Goal: Information Seeking & Learning: Learn about a topic

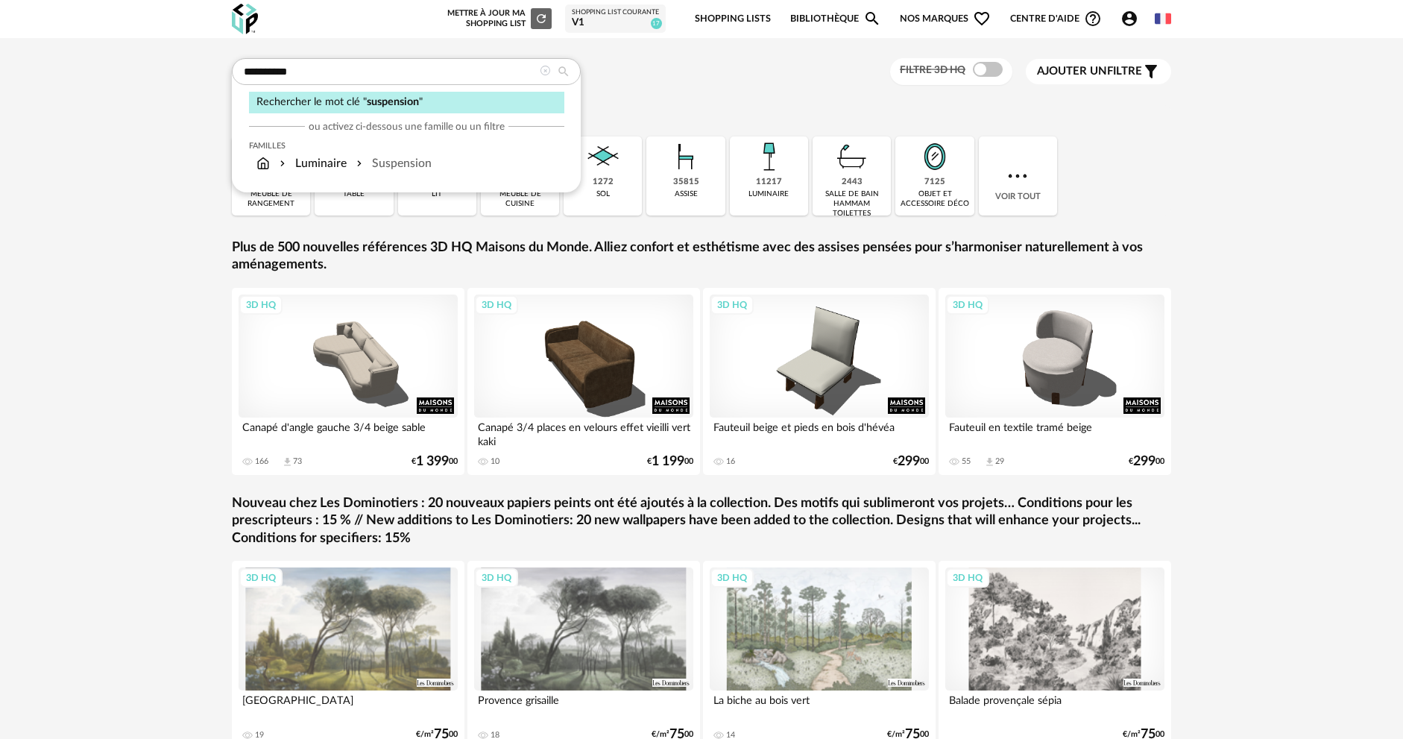
type input "**********"
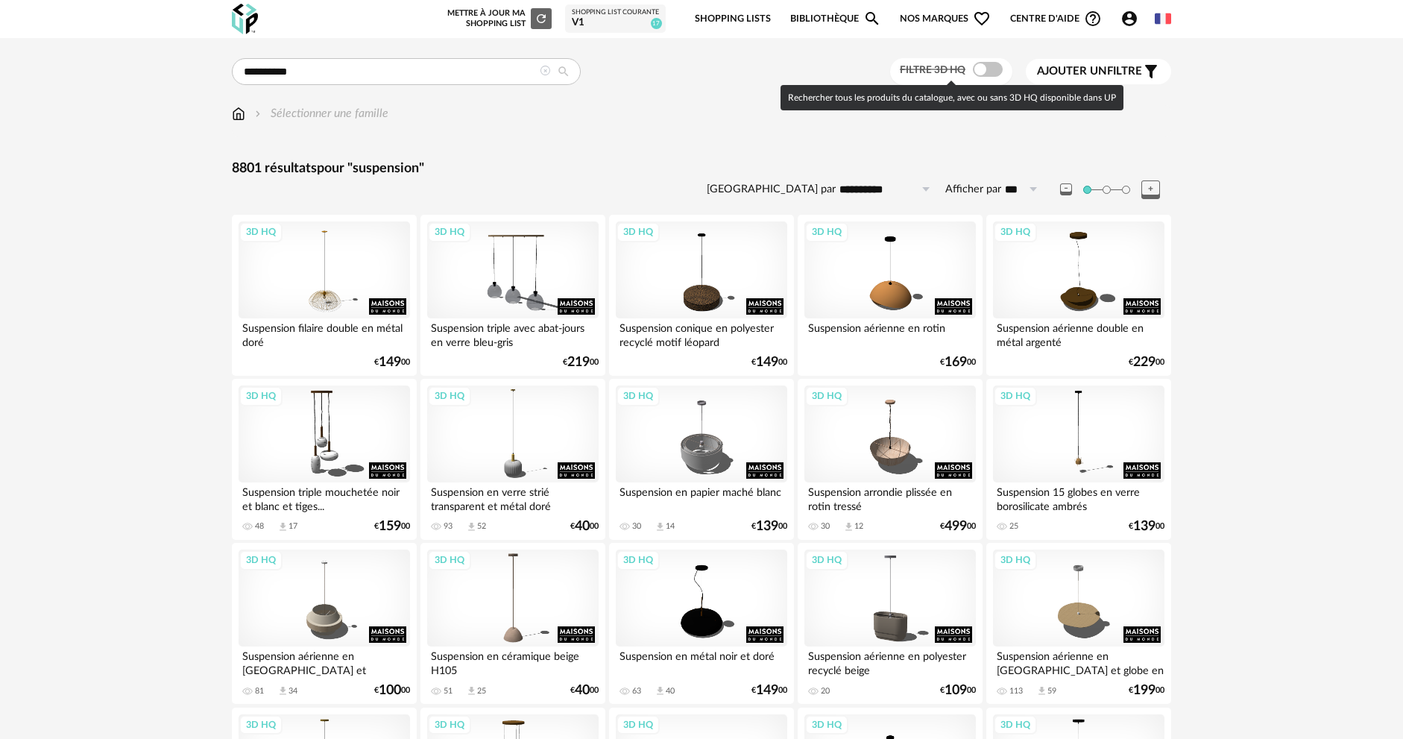
click at [994, 76] on span at bounding box center [988, 69] width 30 height 15
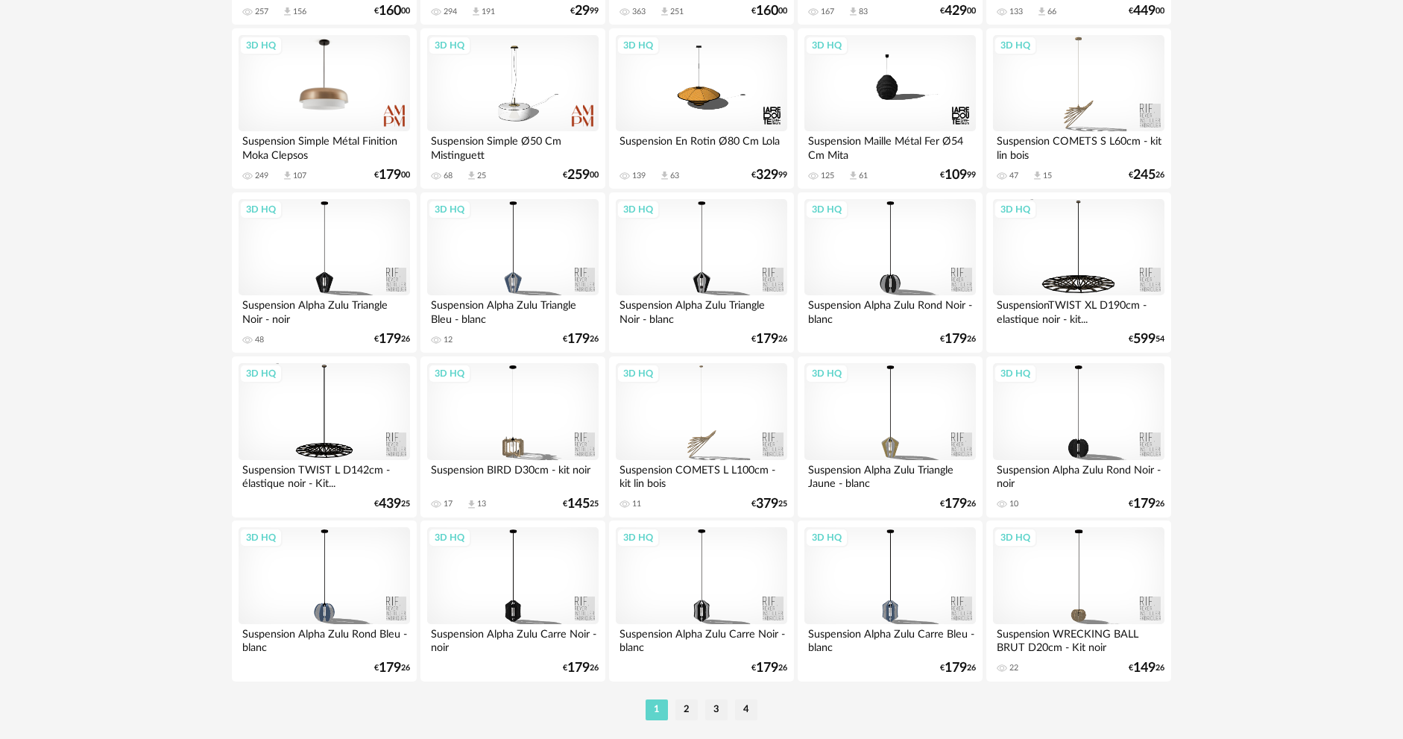
scroll to position [2855, 0]
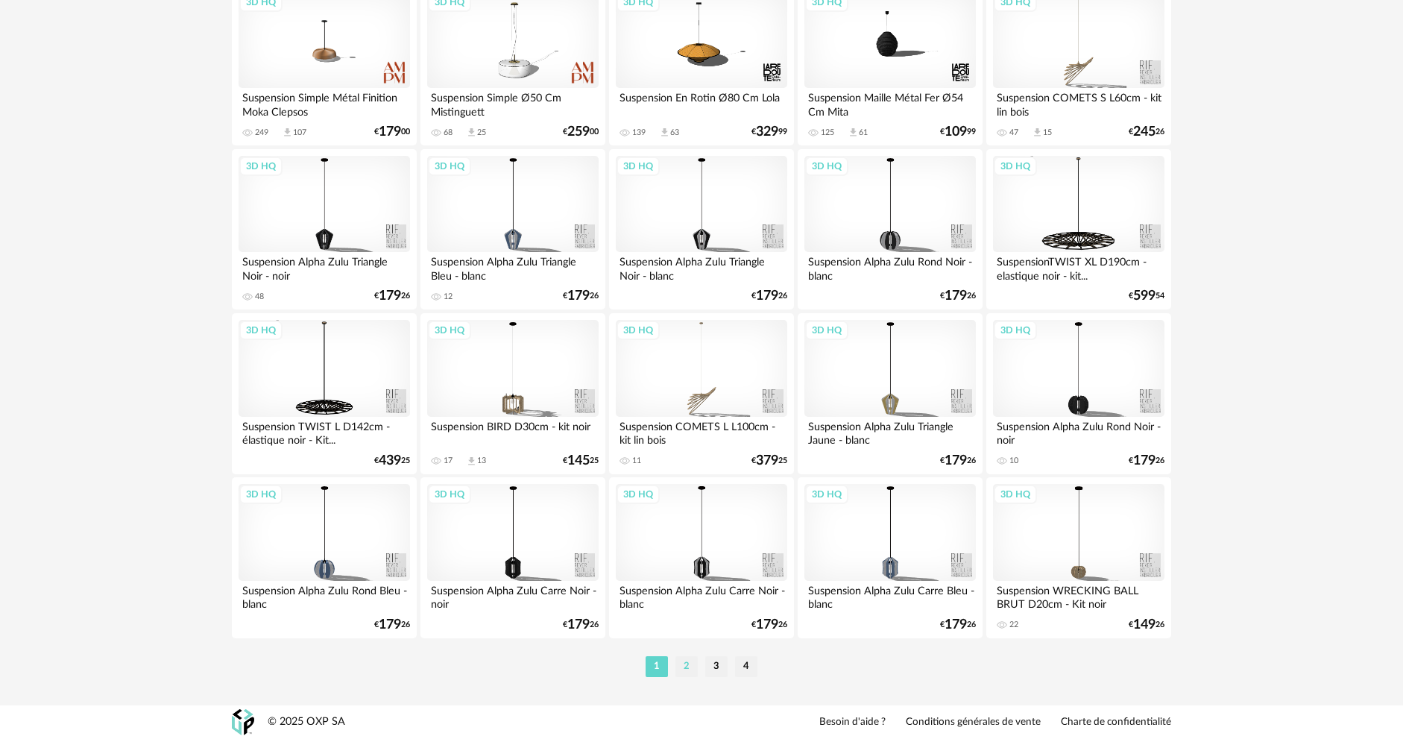
click at [681, 663] on li "2" at bounding box center [686, 666] width 22 height 21
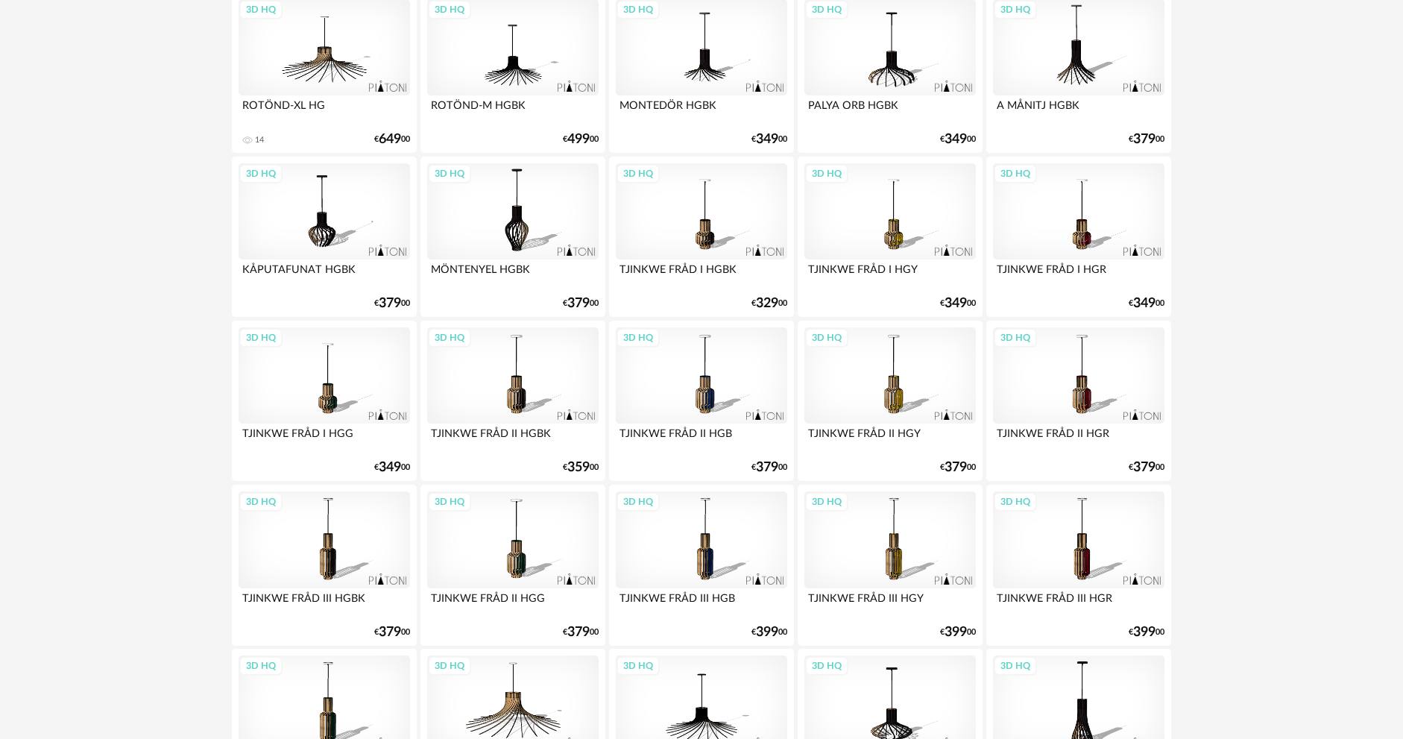
scroll to position [2855, 0]
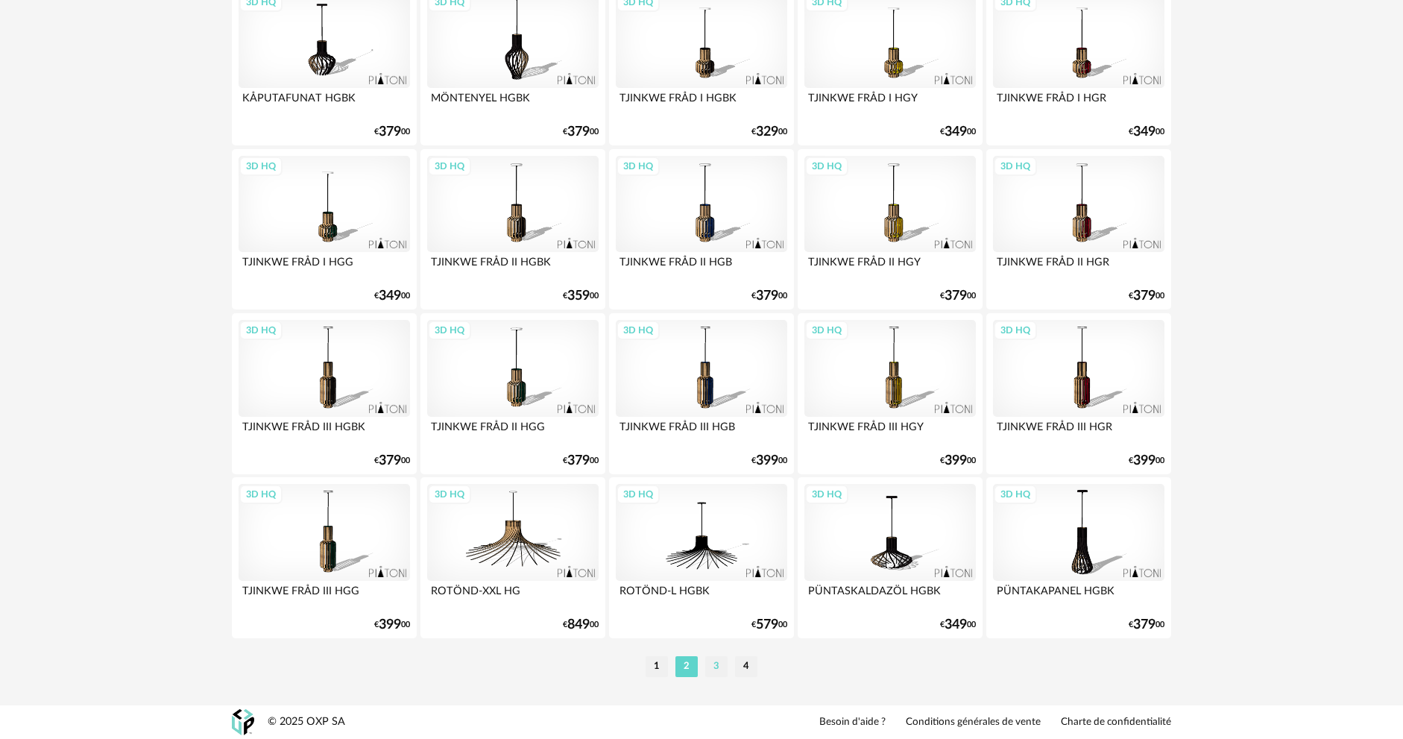
click at [727, 662] on li "3" at bounding box center [716, 666] width 22 height 21
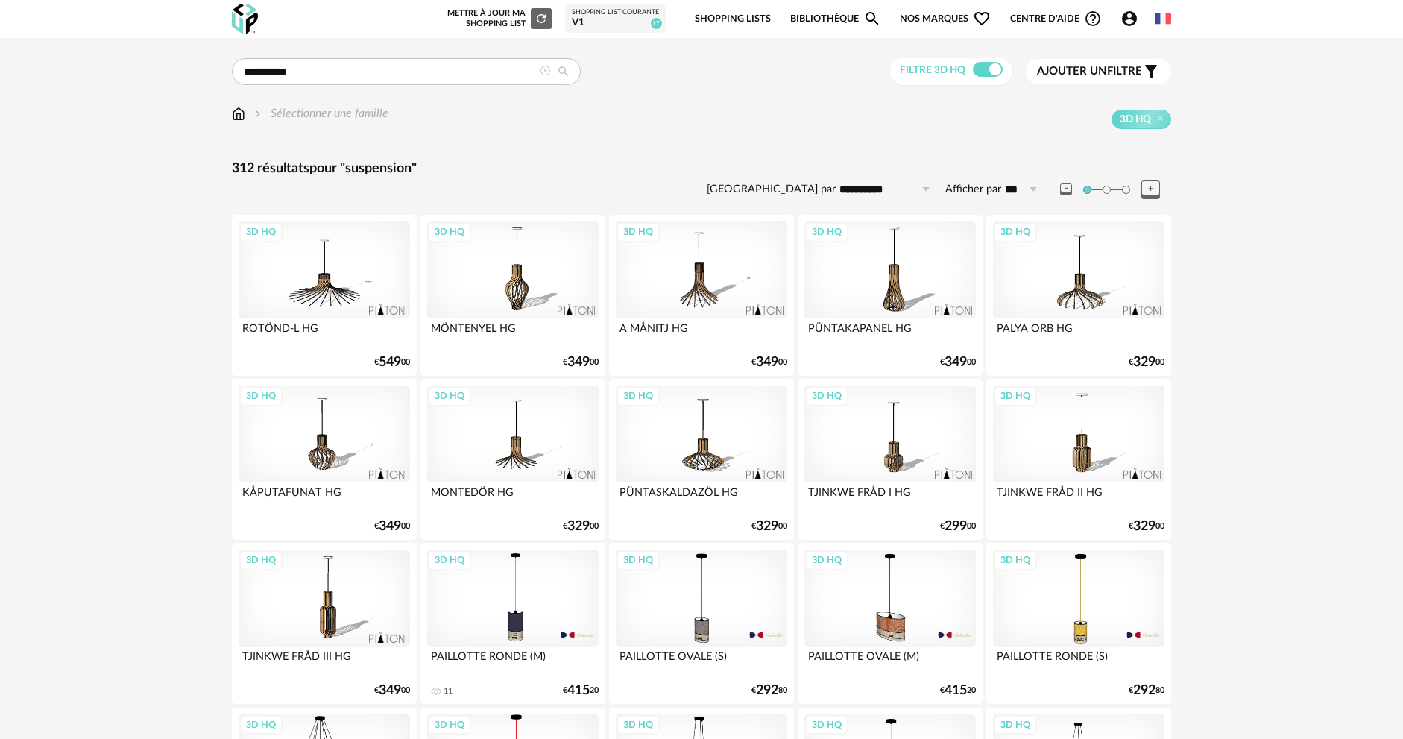
click at [544, 77] on div at bounding box center [545, 72] width 10 height 14
